Goal: Task Accomplishment & Management: Check status

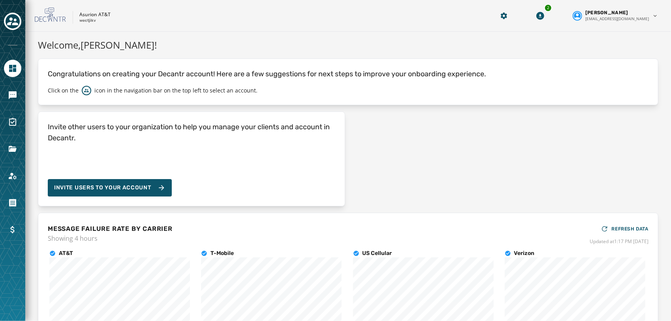
click at [14, 30] on div at bounding box center [12, 22] width 17 height 18
click at [16, 26] on icon "Toggle account select drawer" at bounding box center [12, 21] width 11 height 11
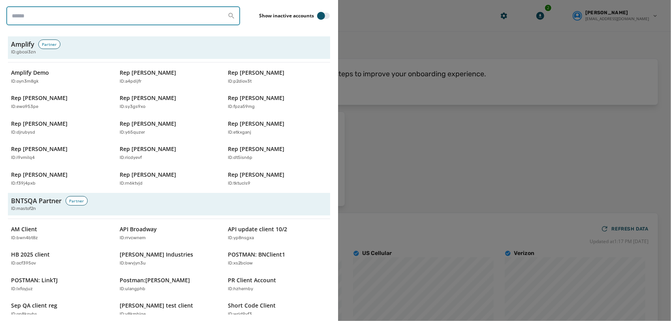
click at [138, 17] on input "search" at bounding box center [123, 15] width 234 height 19
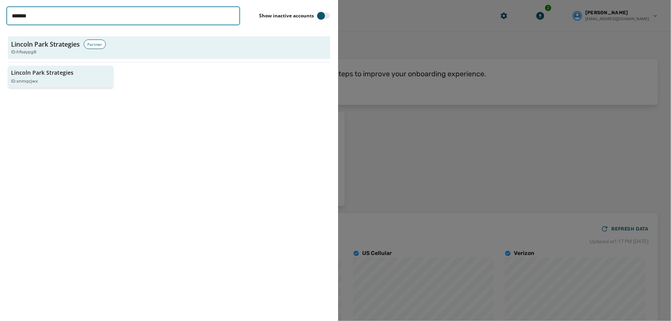
type input "*******"
click at [75, 84] on div "ID: xnmqcjwx" at bounding box center [56, 81] width 91 height 7
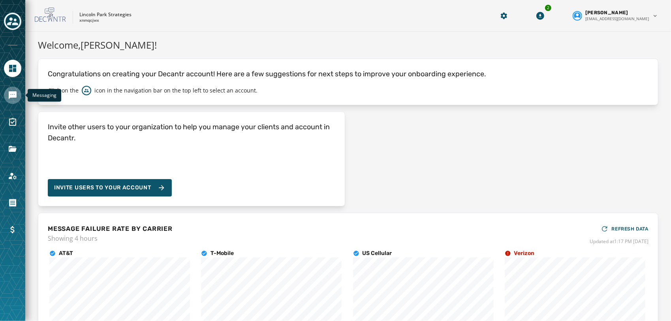
click at [13, 98] on icon "Navigate to Messaging" at bounding box center [12, 94] width 9 height 9
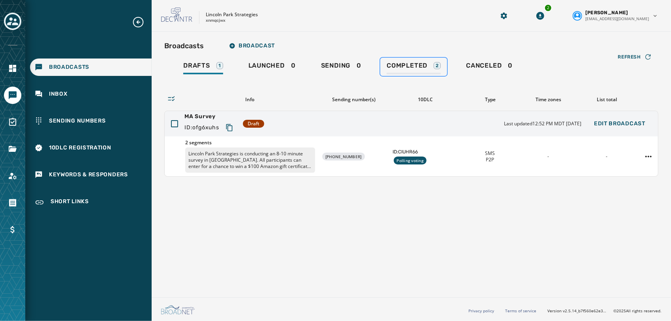
click at [420, 66] on span "Completed" at bounding box center [407, 66] width 41 height 8
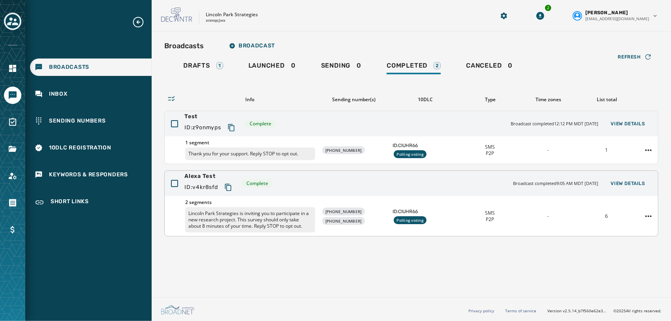
click at [259, 196] on div "2 segments Lincoln Park Strategies is inviting you to participate in a new rese…" at bounding box center [411, 216] width 493 height 40
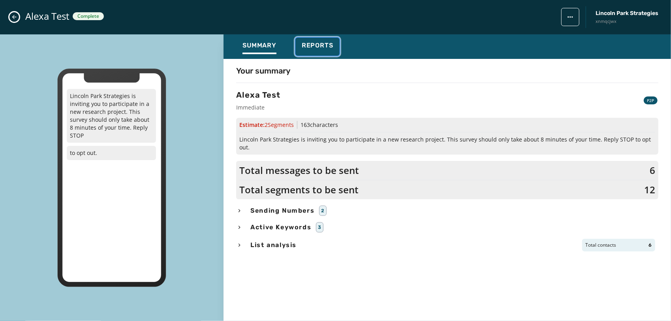
click at [309, 47] on span "Reports" at bounding box center [318, 45] width 32 height 8
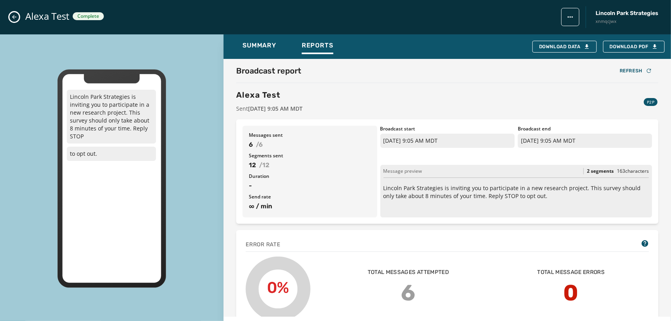
click at [13, 11] on div "Alexa Test Complete Lincoln Park Strategies xnmqcjwx" at bounding box center [335, 17] width 671 height 34
click at [10, 17] on button "Close admin drawer" at bounding box center [13, 16] width 9 height 9
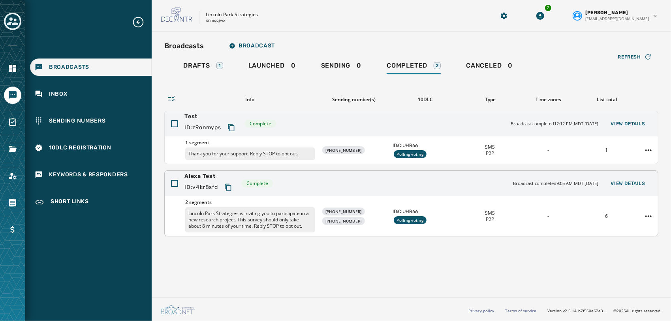
click at [228, 187] on icon "Copy text to clipboard" at bounding box center [228, 187] width 8 height 8
click at [196, 70] on div "Drafts 1" at bounding box center [203, 68] width 40 height 13
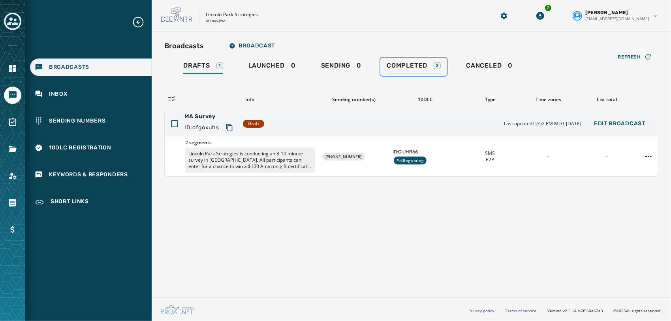
click at [402, 65] on span "Completed" at bounding box center [407, 66] width 41 height 8
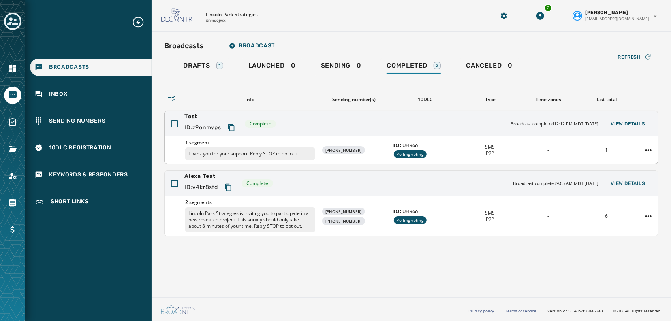
click at [232, 128] on icon "Copy text to clipboard" at bounding box center [231, 128] width 8 height 8
click at [203, 63] on span "Drafts" at bounding box center [196, 66] width 27 height 8
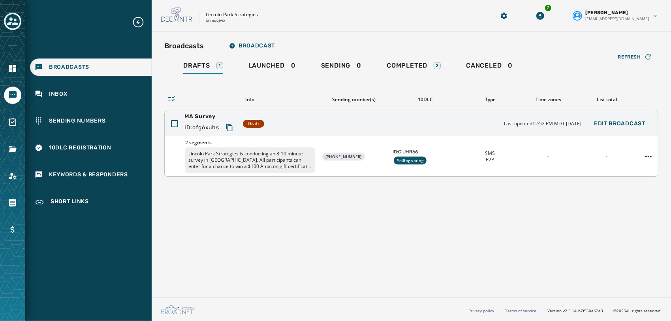
click at [191, 111] on div "MA Survey ID: ofg6xuhs Draft Last updated 12:52 PM MDT October 14, 2025 Edit Br…" at bounding box center [411, 144] width 494 height 66
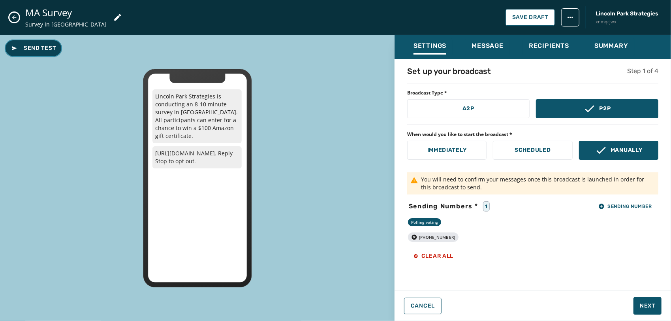
click at [42, 45] on span "Send Test" at bounding box center [33, 48] width 45 height 8
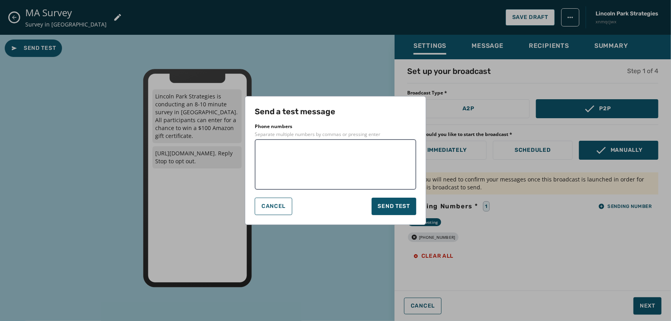
click at [278, 168] on textarea at bounding box center [335, 164] width 150 height 39
type textarea "**********"
click at [396, 205] on span "Send test" at bounding box center [394, 206] width 32 height 8
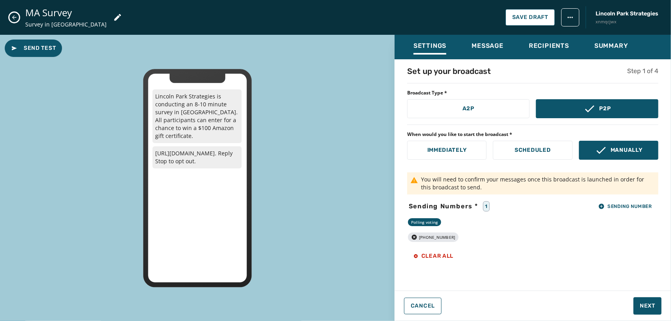
click at [437, 238] on div "[PHONE_NUMBER]" at bounding box center [433, 236] width 51 height 9
copy div "[PHONE_NUMBER]"
click at [528, 204] on div "Sending Numbers * 1 Sending Number" at bounding box center [532, 206] width 251 height 11
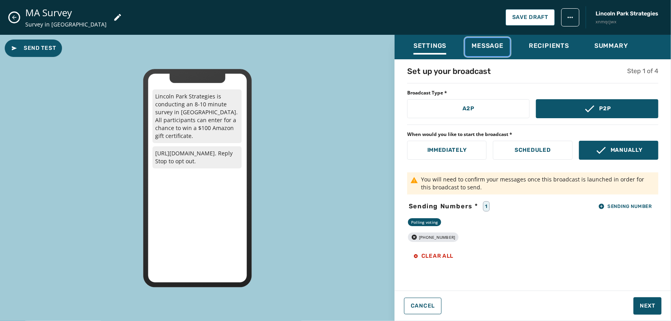
click at [493, 47] on span "Message" at bounding box center [487, 46] width 32 height 8
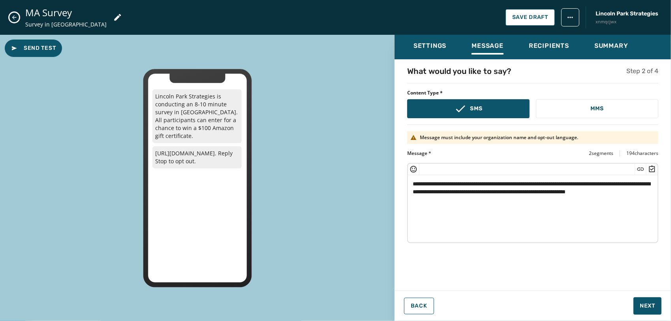
click at [13, 19] on icon "Close admin drawer" at bounding box center [14, 17] width 6 height 6
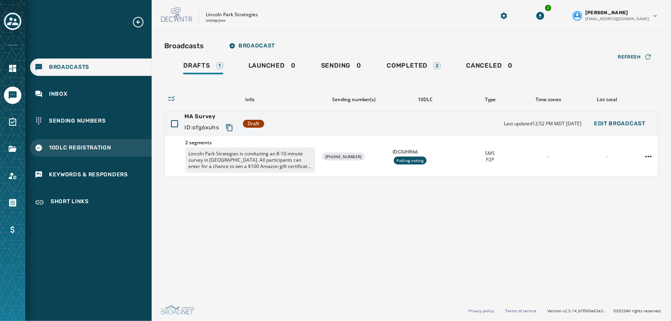
click at [91, 153] on div "10DLC Registration" at bounding box center [91, 147] width 122 height 17
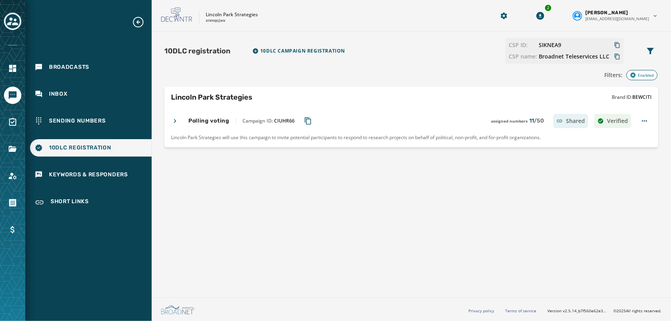
click at [306, 122] on icon "Copy Campaign ID to clipboard" at bounding box center [308, 121] width 8 height 8
click at [96, 70] on div "Broadcasts" at bounding box center [91, 66] width 122 height 17
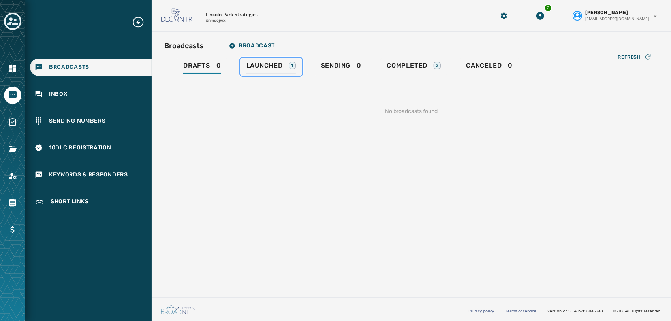
click at [268, 65] on span "Launched" at bounding box center [264, 66] width 36 height 8
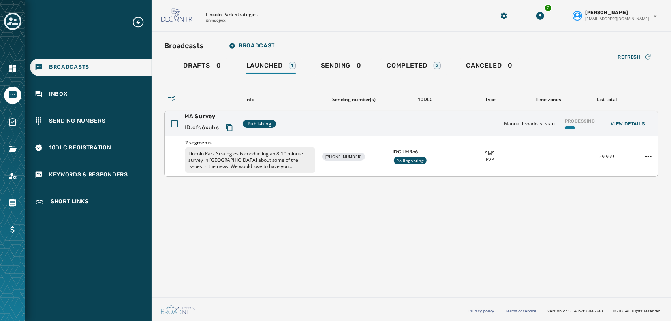
click at [274, 167] on p "Lincoln Park Strategies is conducting an 8-10 minute survey in [GEOGRAPHIC_DATA…" at bounding box center [250, 159] width 130 height 25
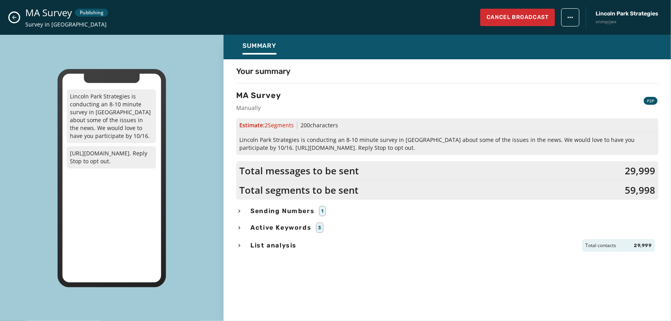
click at [13, 18] on icon "Close admin drawer" at bounding box center [14, 17] width 6 height 6
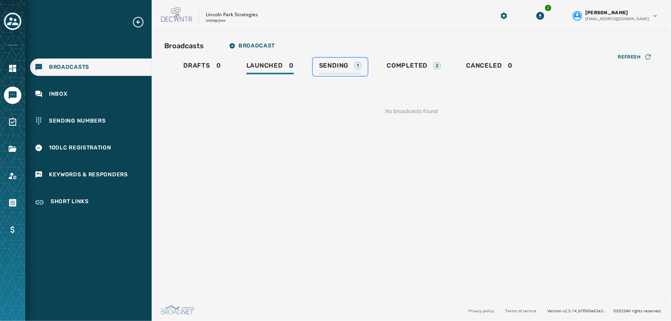
click at [337, 66] on span "Sending" at bounding box center [334, 66] width 30 height 8
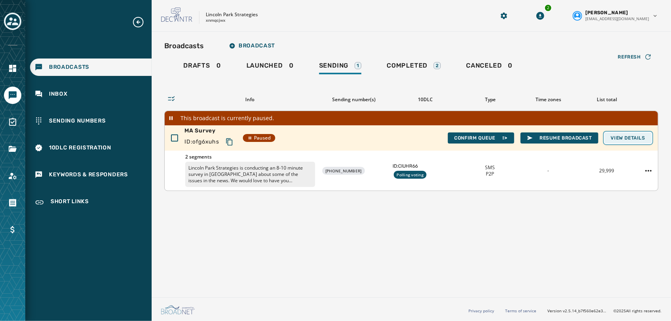
click at [628, 135] on span "View Details" at bounding box center [628, 138] width 34 height 6
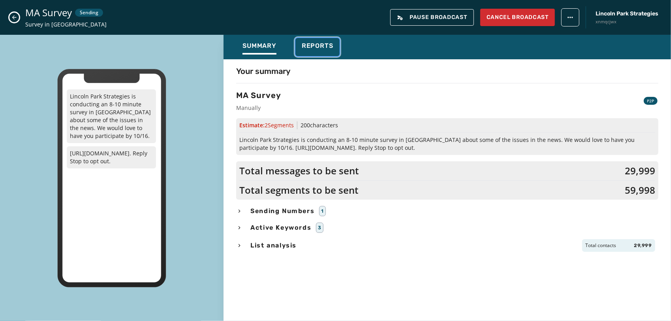
click at [324, 47] on span "Reports" at bounding box center [318, 46] width 32 height 8
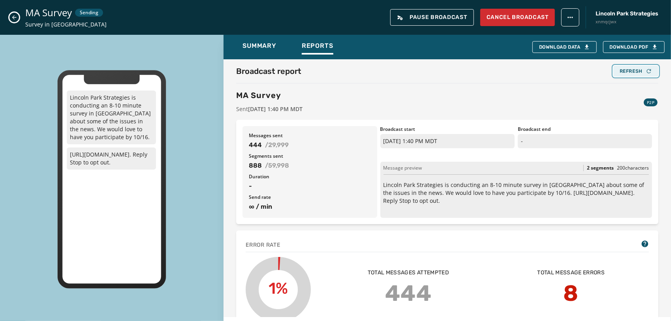
click at [636, 69] on div "Refresh" at bounding box center [636, 71] width 32 height 6
click at [631, 70] on div "Refresh" at bounding box center [636, 71] width 32 height 6
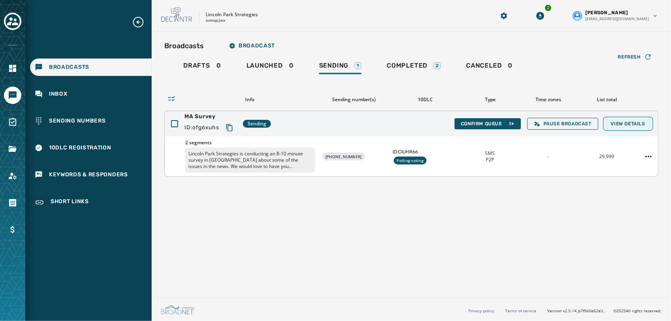
click at [631, 126] on span "View Details" at bounding box center [628, 123] width 34 height 6
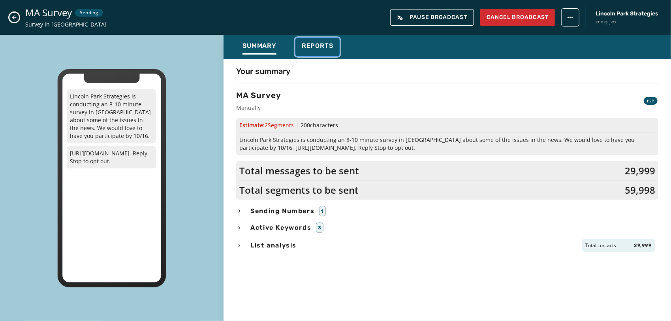
click at [319, 44] on span "Reports" at bounding box center [318, 46] width 32 height 8
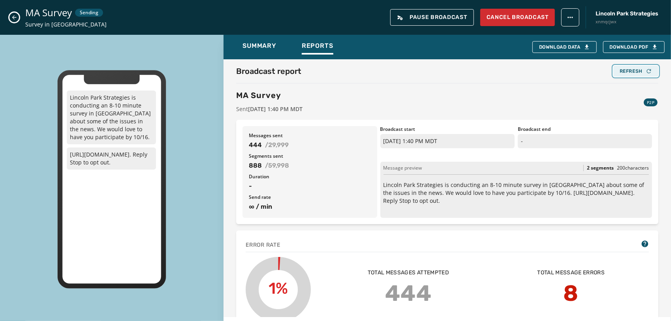
click at [641, 66] on button "Refresh" at bounding box center [635, 71] width 45 height 11
click at [13, 17] on icon "Close admin drawer" at bounding box center [14, 17] width 4 height 4
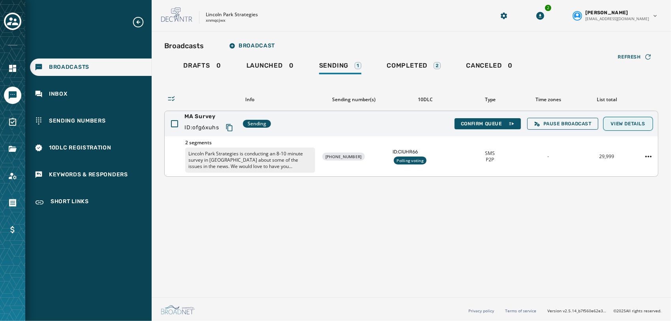
click at [636, 123] on span "View Details" at bounding box center [628, 123] width 34 height 6
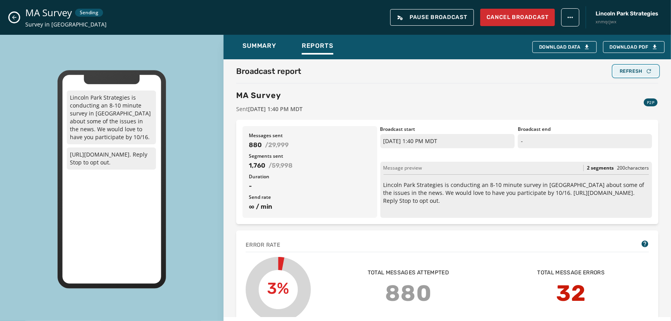
click at [627, 73] on div "Refresh" at bounding box center [636, 71] width 32 height 6
click at [10, 16] on button "Close admin drawer" at bounding box center [13, 17] width 9 height 9
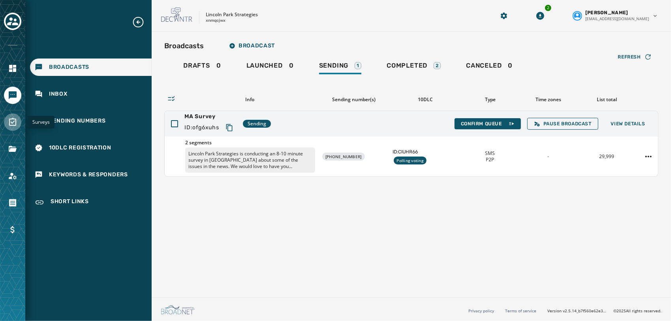
click at [8, 121] on link "Navigate to Surveys" at bounding box center [12, 121] width 17 height 17
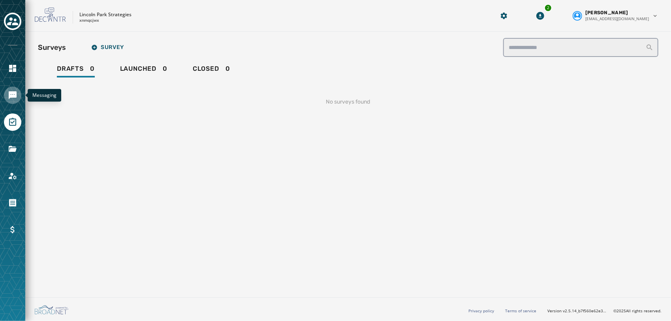
click at [9, 92] on icon "Navigate to Messaging" at bounding box center [13, 95] width 8 height 8
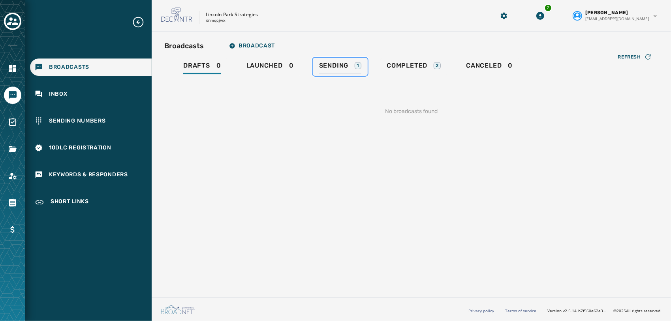
click at [330, 68] on span "Sending" at bounding box center [334, 66] width 30 height 8
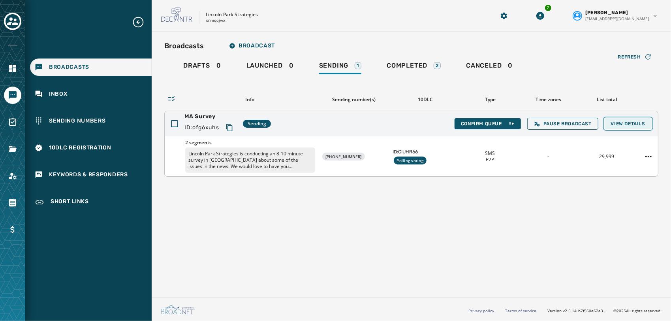
click at [644, 120] on span "View Details" at bounding box center [628, 123] width 34 height 6
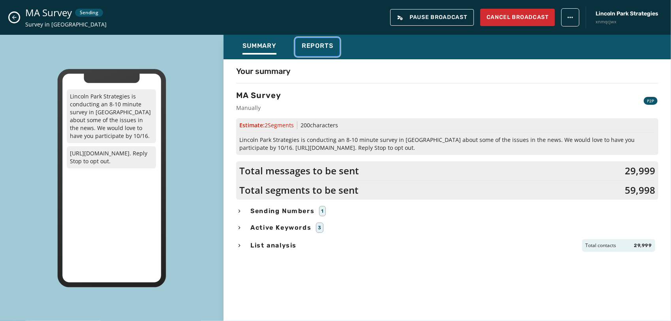
click at [314, 43] on span "Reports" at bounding box center [318, 46] width 32 height 8
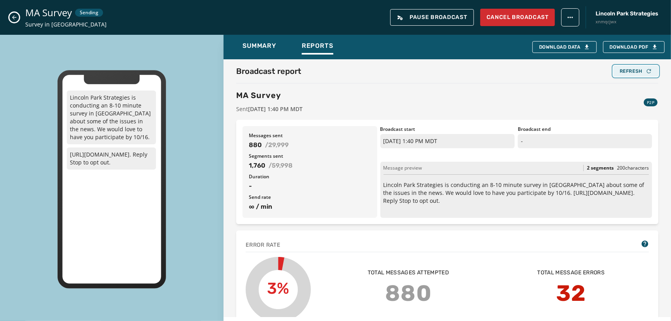
click at [633, 74] on button "Refresh" at bounding box center [635, 71] width 45 height 11
drag, startPoint x: 623, startPoint y: 76, endPoint x: 619, endPoint y: 69, distance: 8.1
click at [620, 69] on div "Refresh" at bounding box center [636, 71] width 32 height 6
click at [646, 71] on icon "button" at bounding box center [649, 71] width 6 height 6
click at [622, 68] on div "Refresh" at bounding box center [636, 71] width 32 height 6
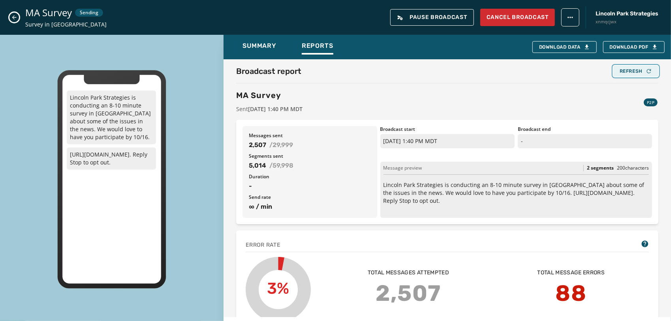
click at [625, 73] on div "Refresh" at bounding box center [636, 71] width 32 height 6
